Goal: Check status

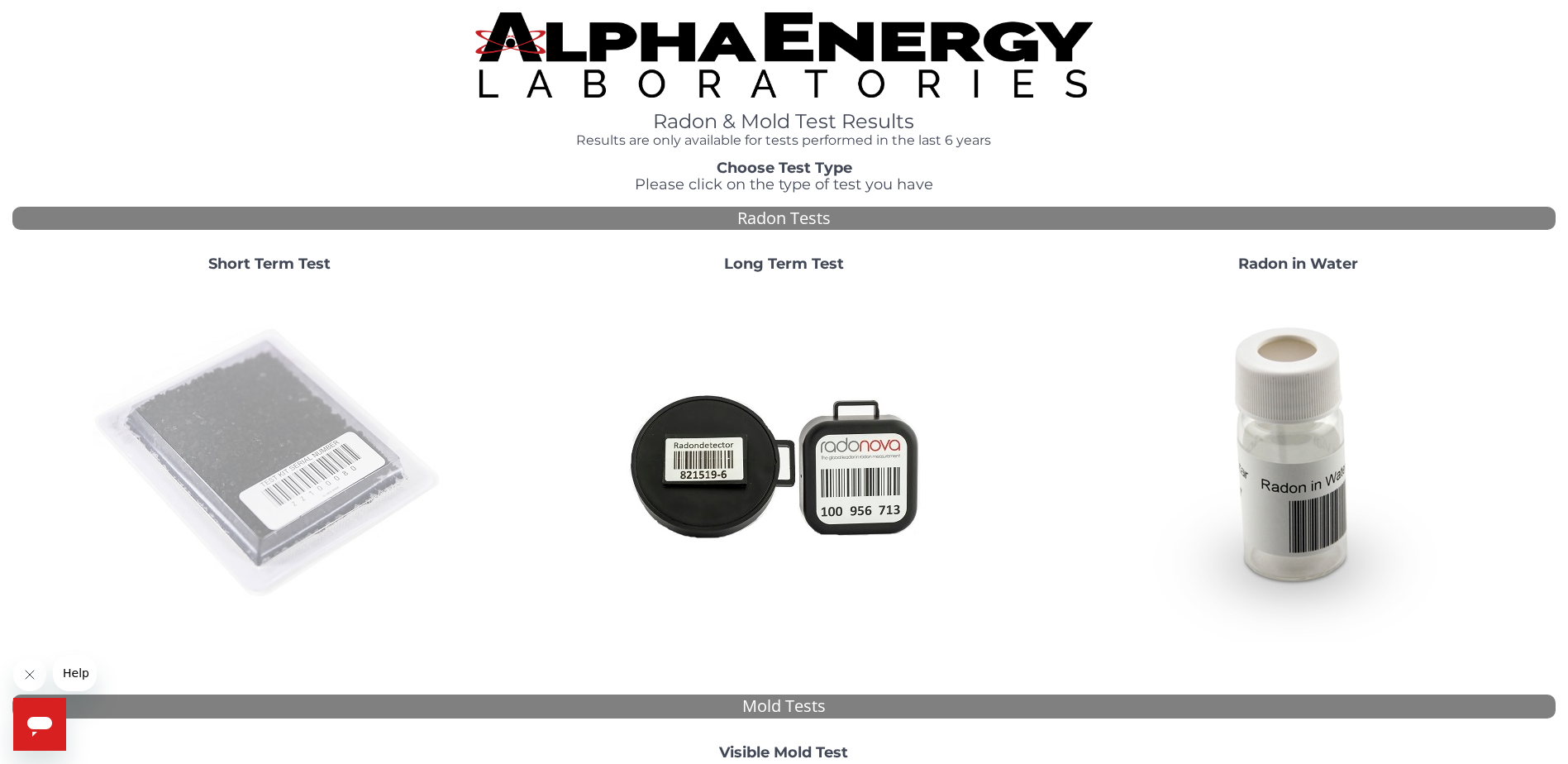
click at [284, 470] on img at bounding box center [269, 463] width 355 height 355
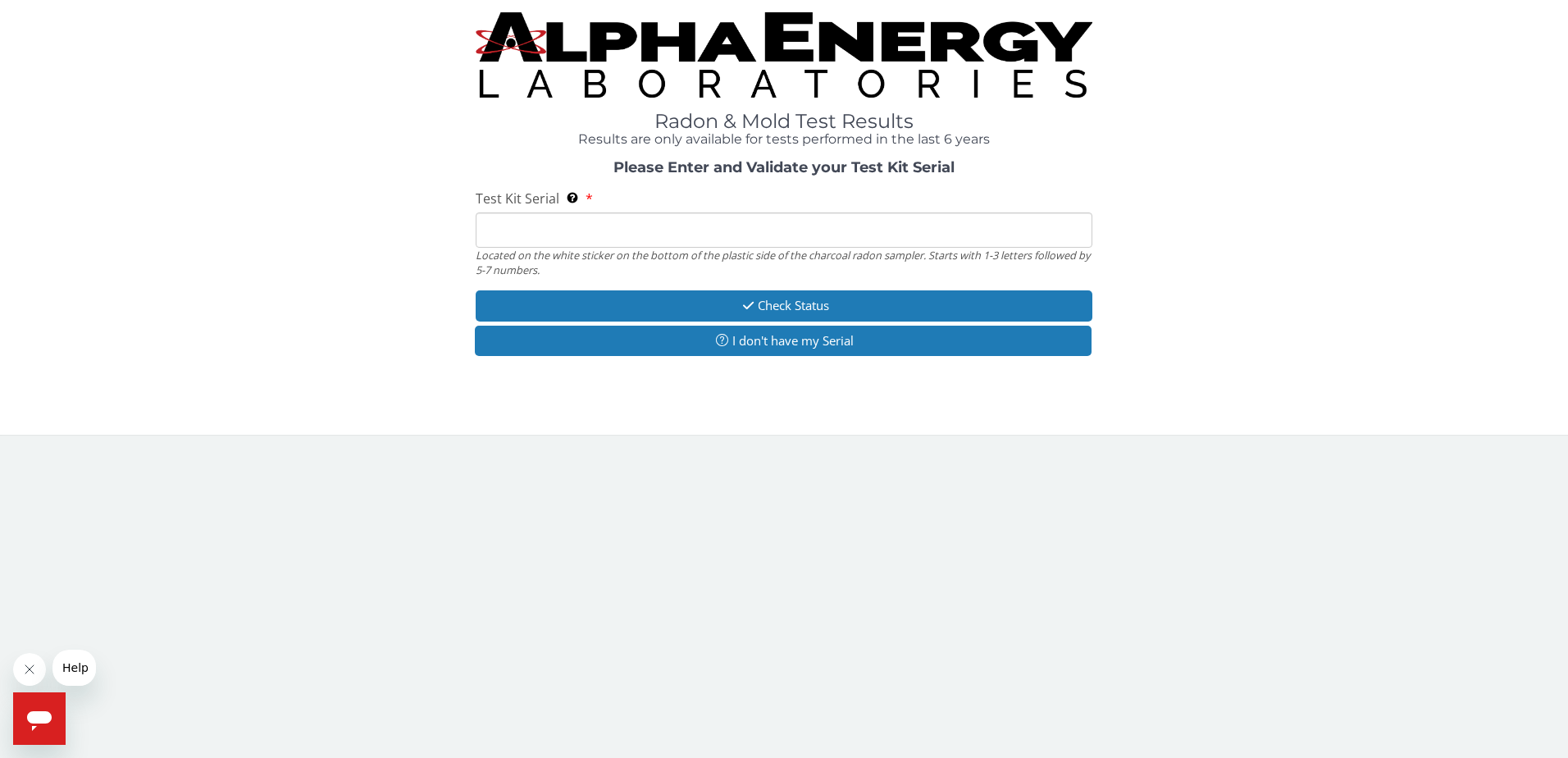
click at [581, 230] on input "Test Kit Serial Located on the white sticker on the bottom of the plastic side …" at bounding box center [784, 230] width 618 height 35
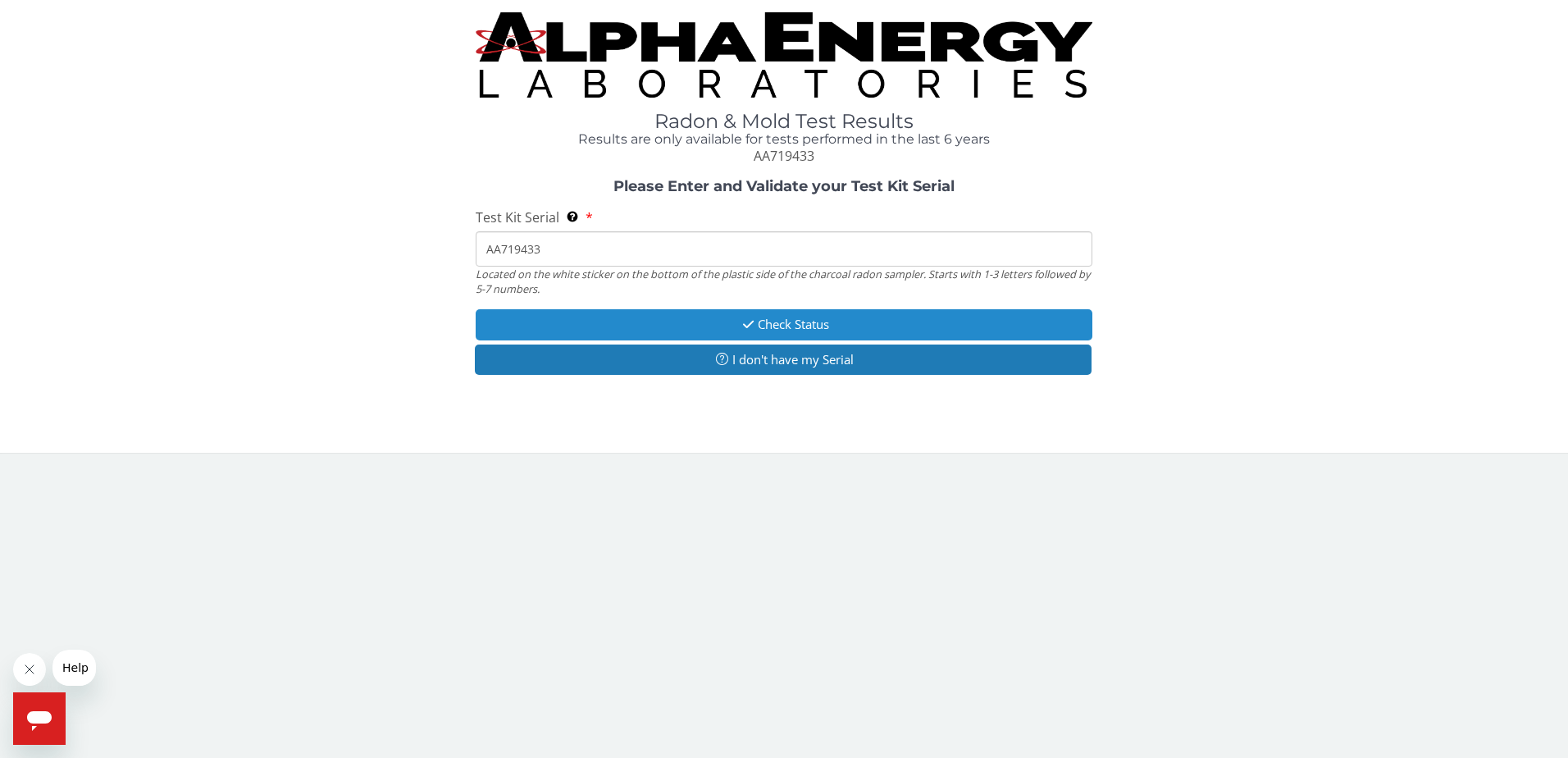
type input "AA719433"
click at [792, 324] on button "Check Status" at bounding box center [784, 324] width 618 height 30
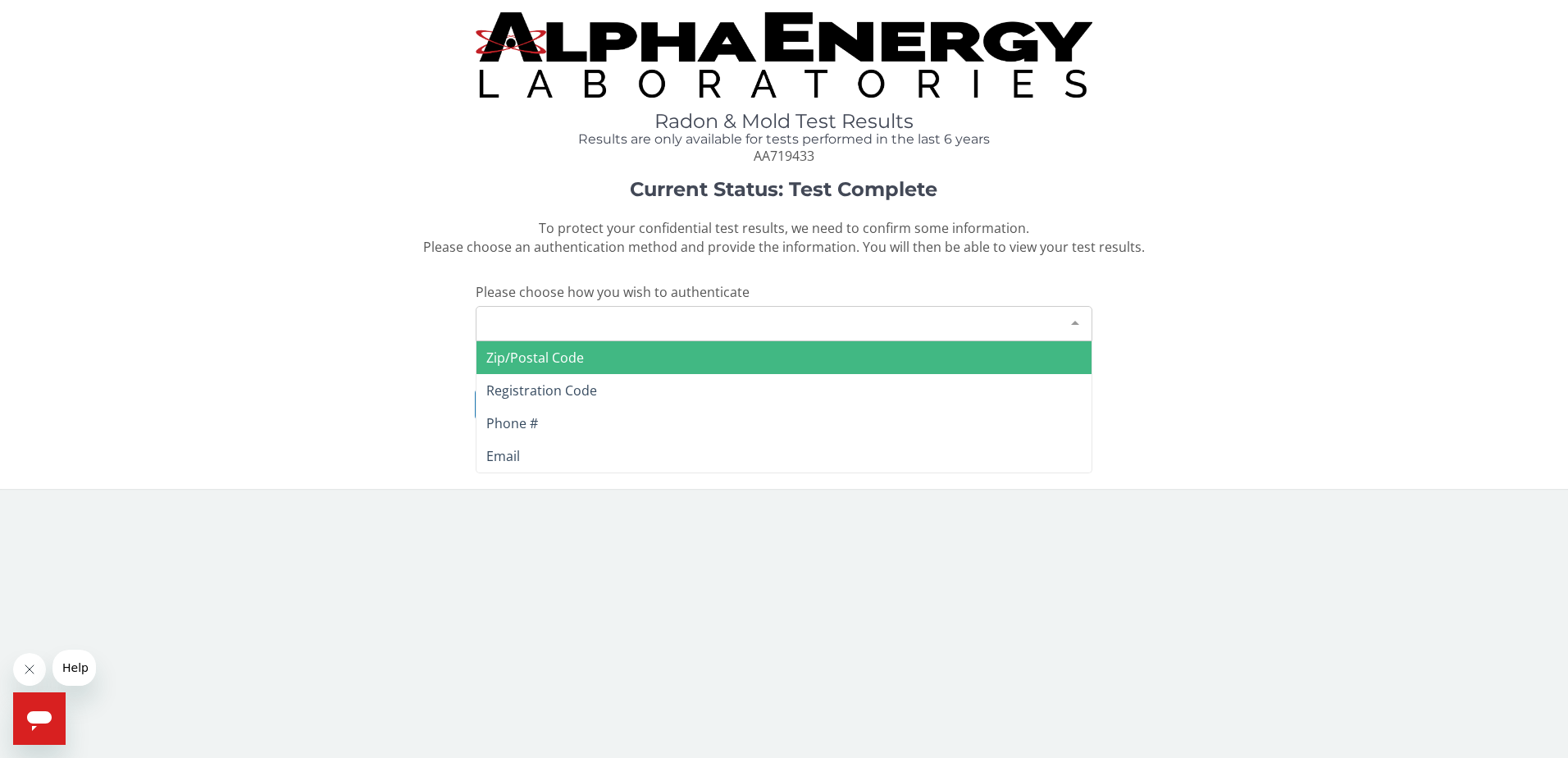
click at [1071, 319] on div at bounding box center [1075, 322] width 33 height 31
click at [536, 357] on span "Zip/Postal Code" at bounding box center [535, 357] width 98 height 18
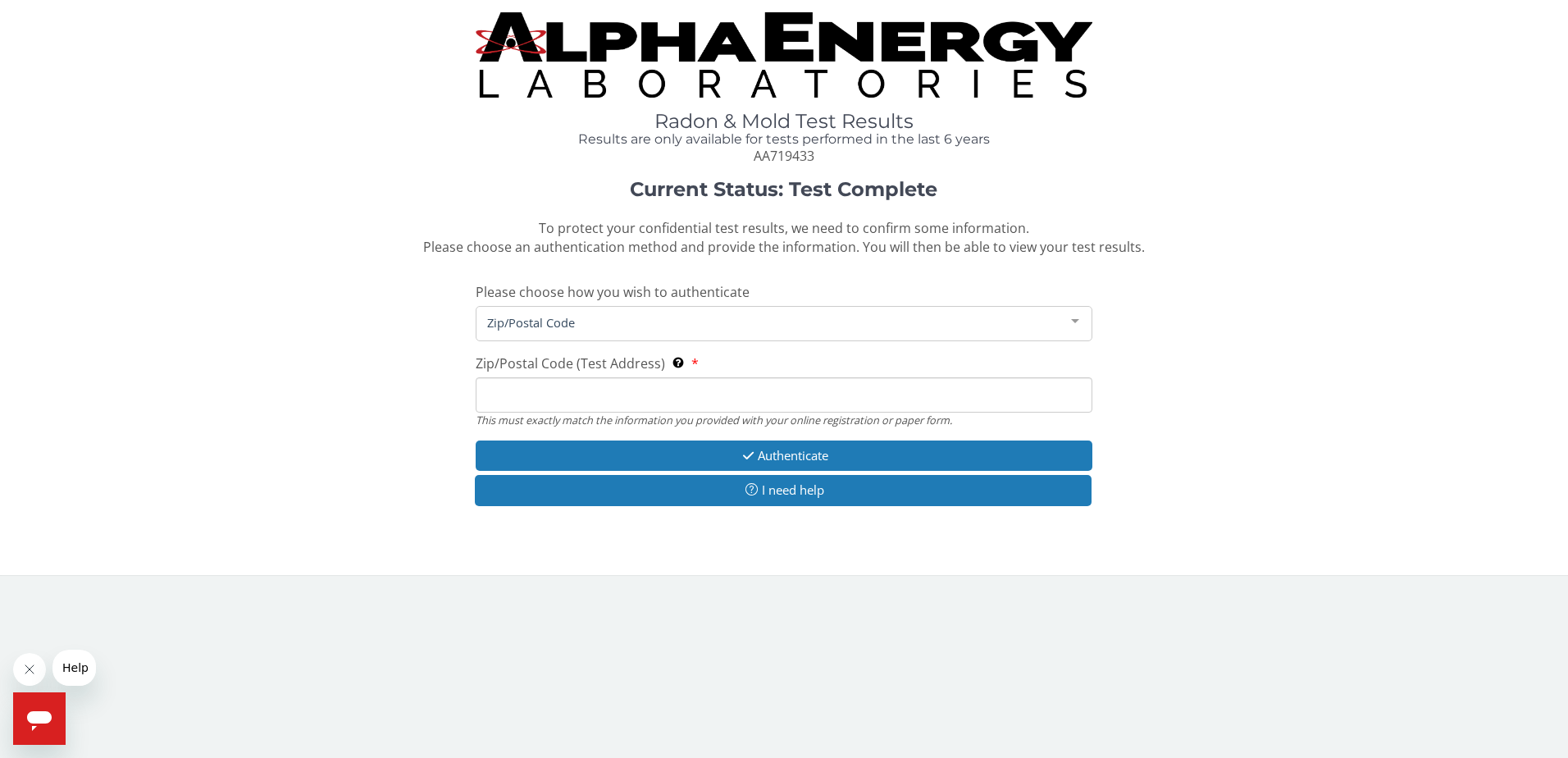
click at [513, 394] on input "Zip/Postal Code (Test Address) This must exactly match the information you prov…" at bounding box center [784, 395] width 618 height 35
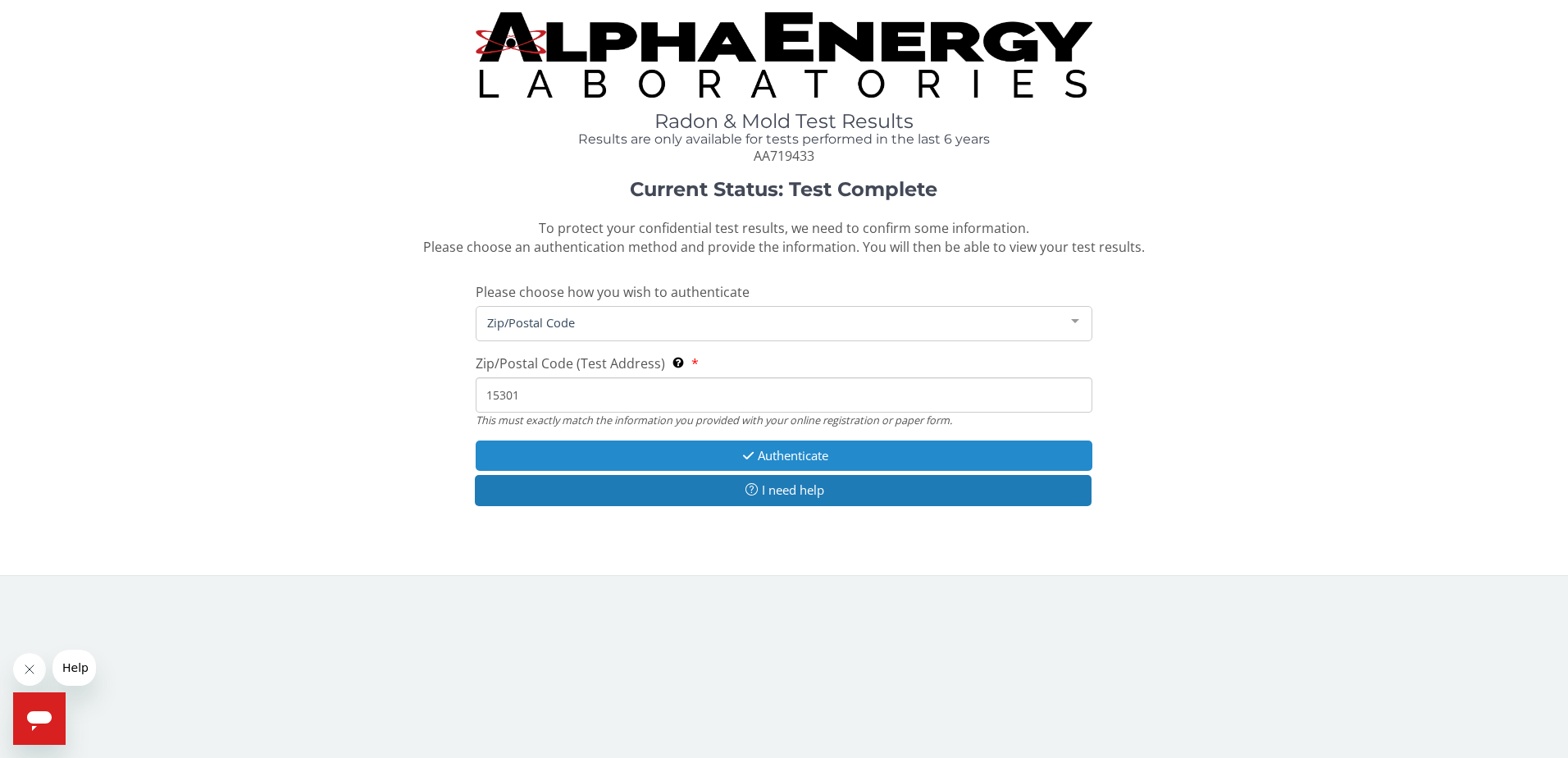
type input "15301"
click at [761, 453] on button "Authenticate" at bounding box center [784, 455] width 618 height 30
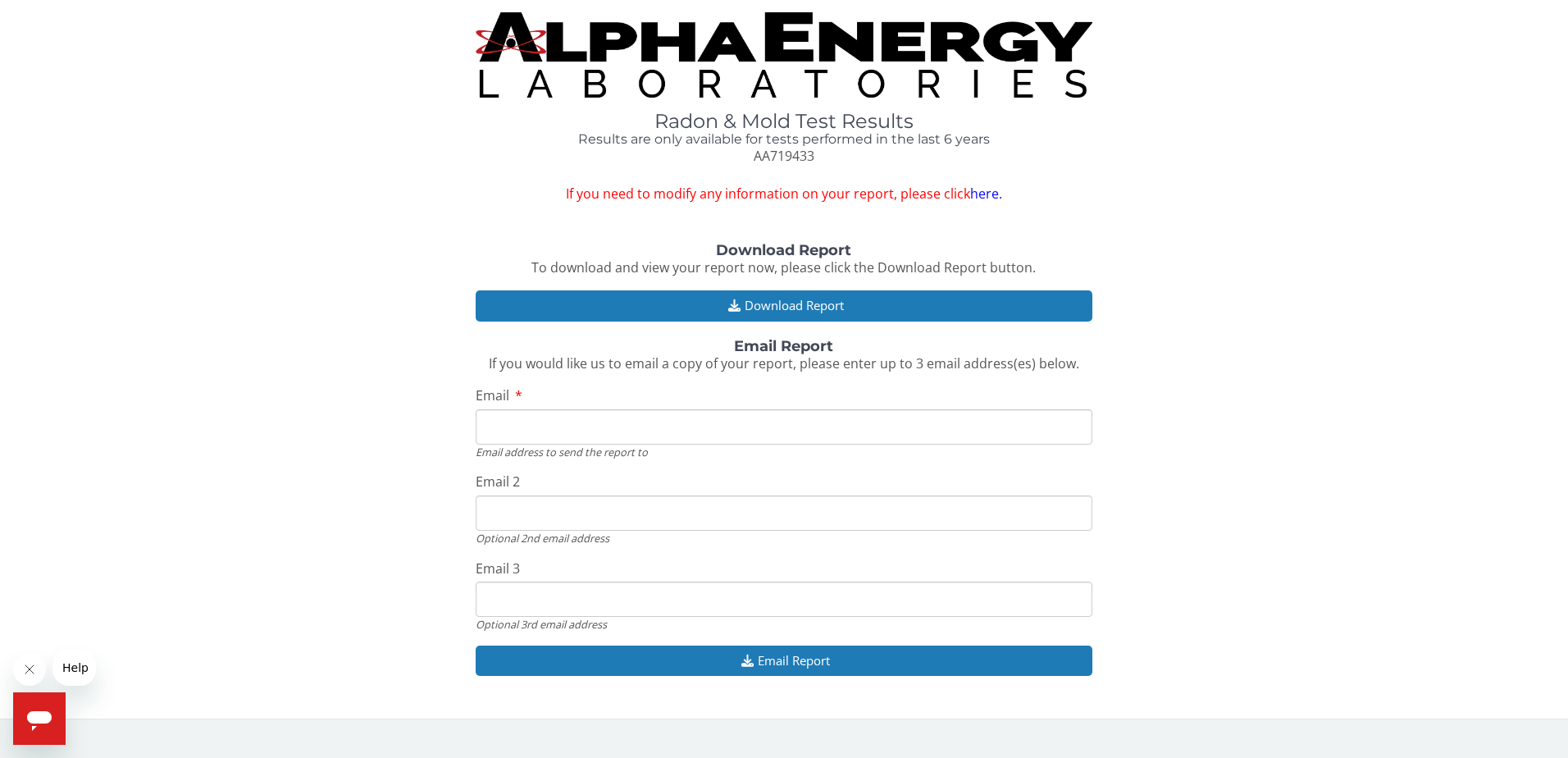
click at [520, 428] on input "Email" at bounding box center [784, 427] width 618 height 35
type input "[EMAIL_ADDRESS][DOMAIN_NAME]"
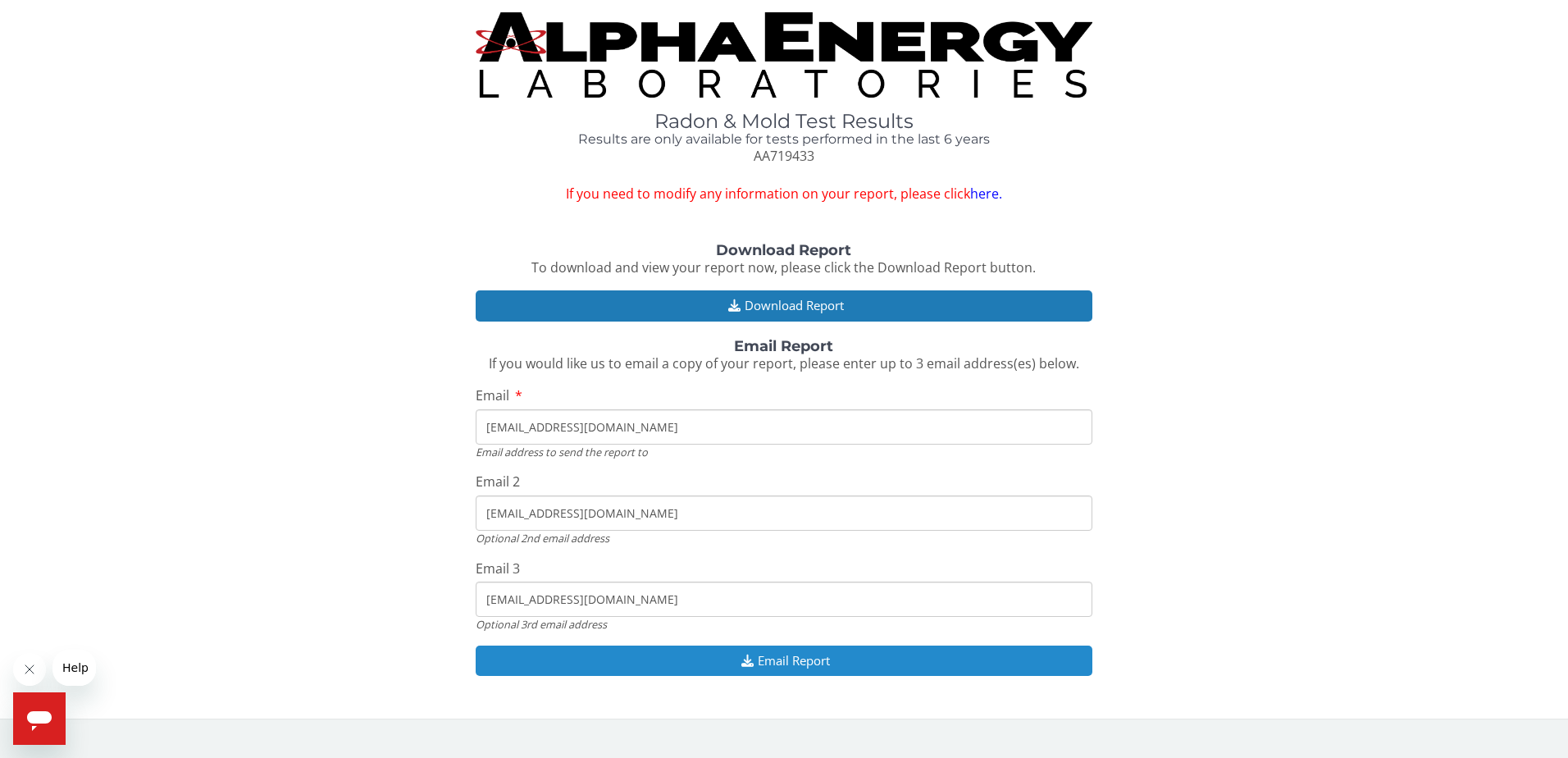
click at [800, 659] on button "Email Report" at bounding box center [784, 660] width 618 height 30
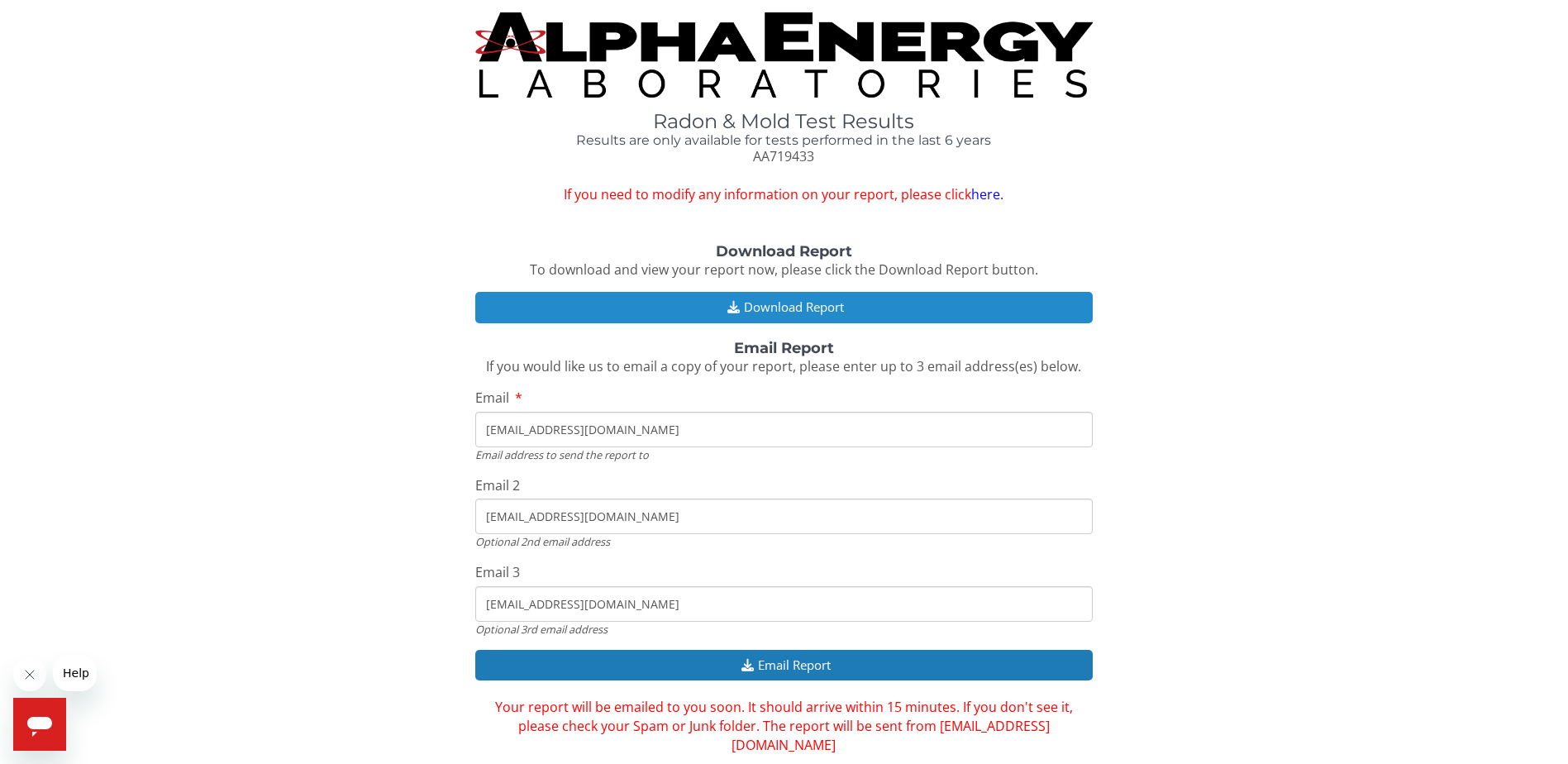
click at [794, 304] on button "Download Report" at bounding box center [784, 307] width 618 height 30
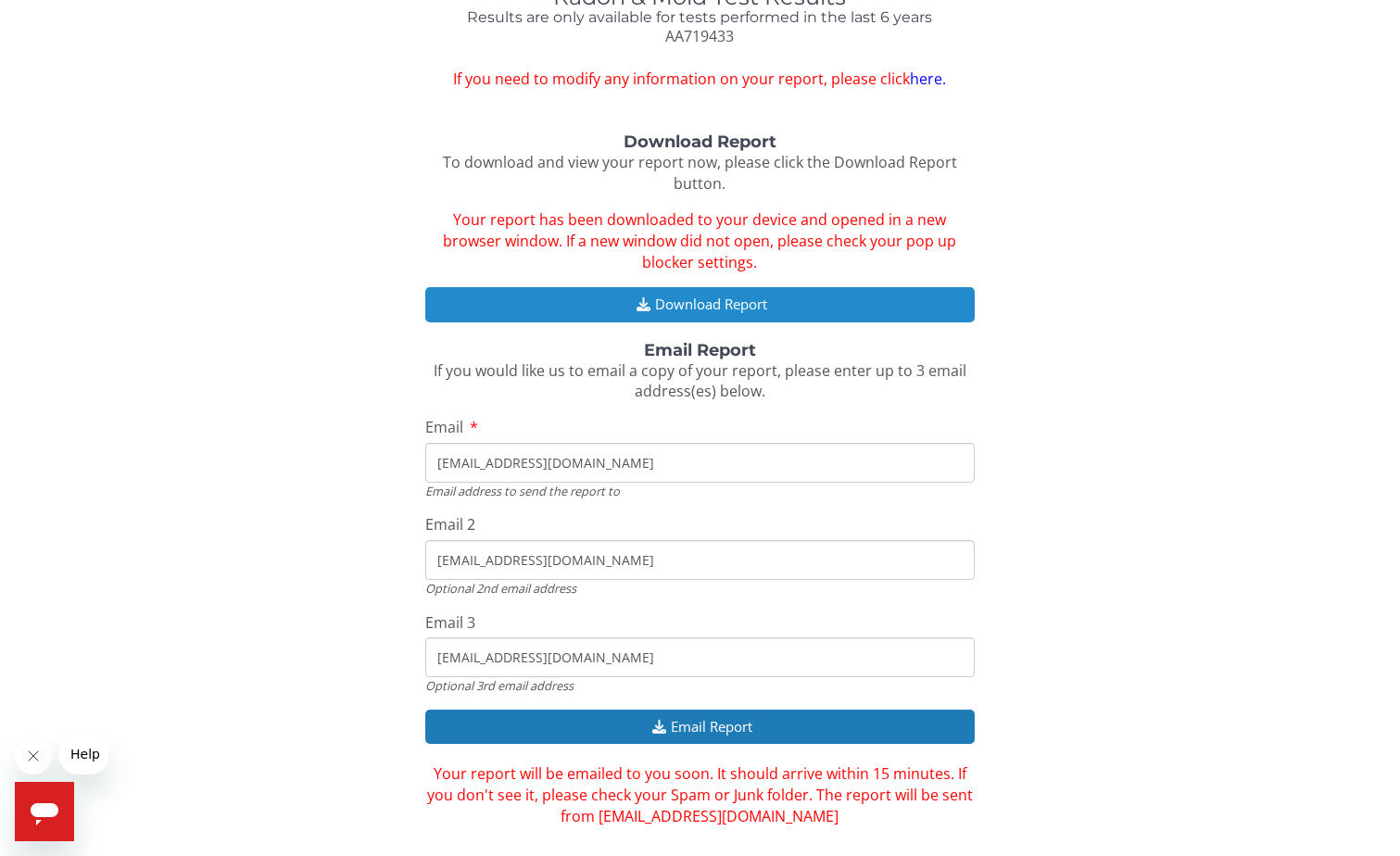
scroll to position [138, 0]
